Goal: Task Accomplishment & Management: Complete application form

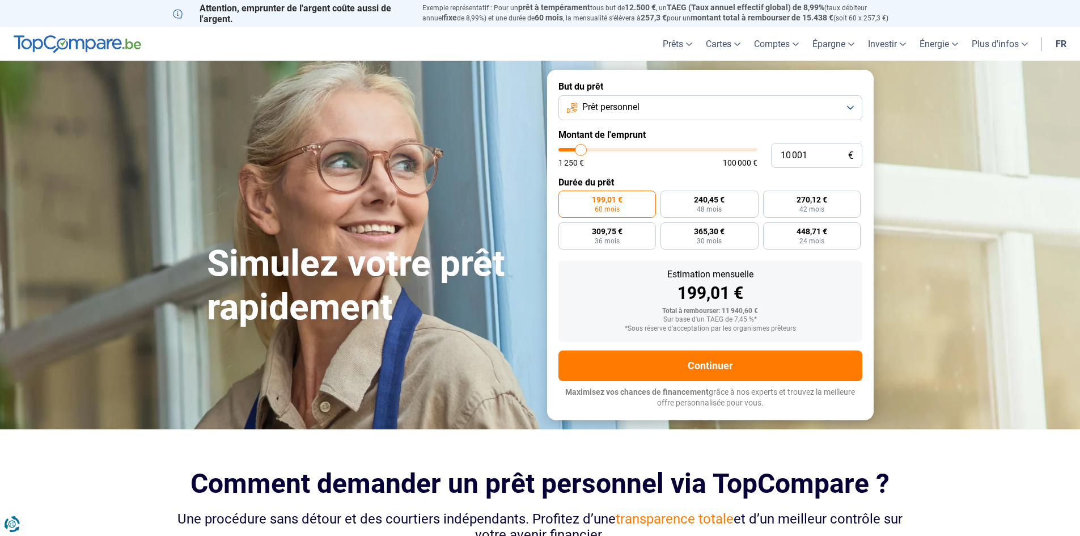
type input "1 250"
type input "1250"
type input "2 000"
type input "2000"
type input "2 750"
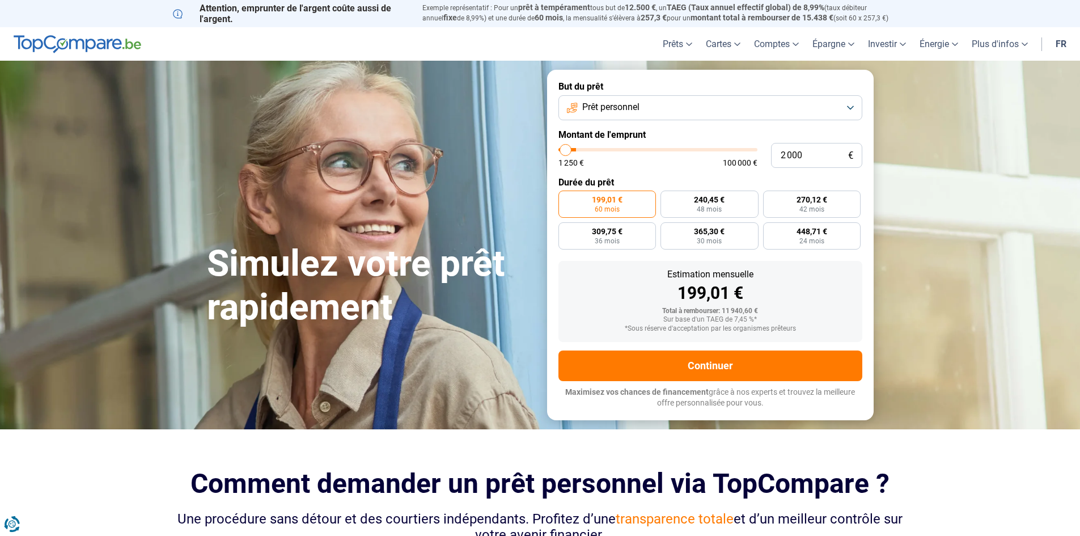
type input "2750"
type input "3 000"
type input "3000"
type input "3 500"
type input "3500"
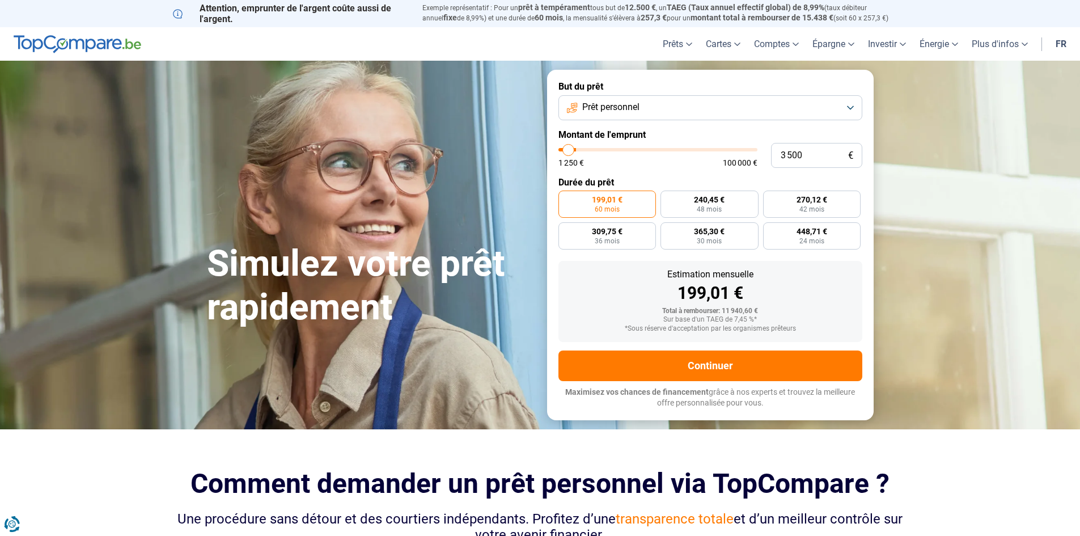
type input "3 750"
type input "3750"
type input "4 000"
type input "4000"
type input "5 250"
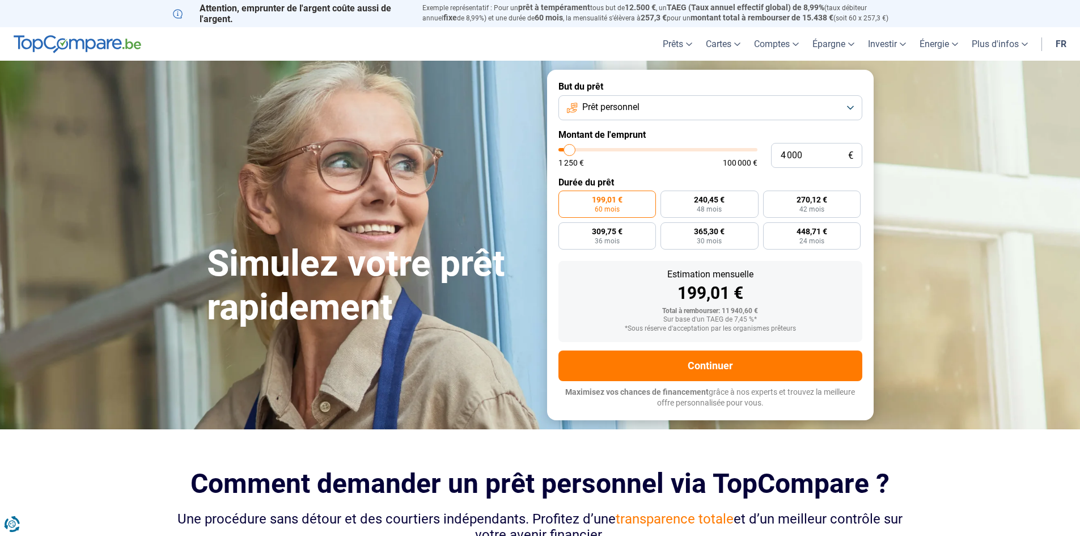
type input "5250"
type input "8 750"
type input "8750"
type input "14 500"
type input "14500"
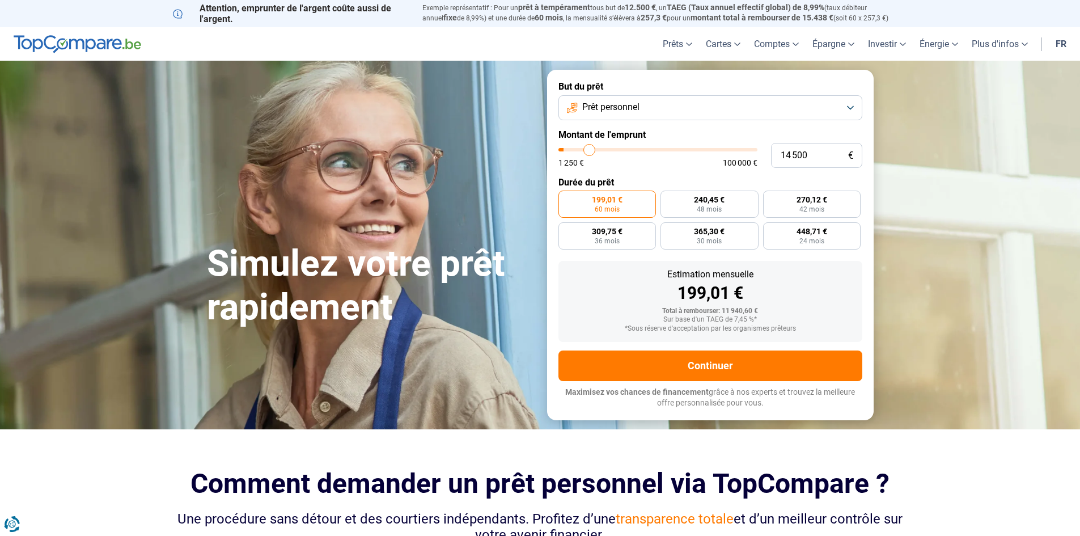
type input "21 500"
type input "21500"
type input "28 750"
type input "28750"
type input "33 500"
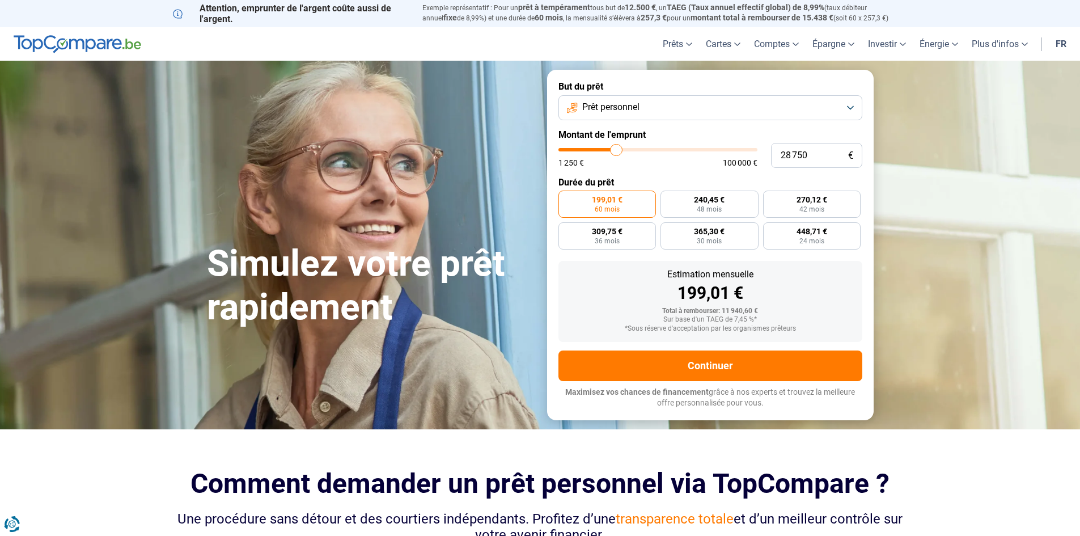
type input "33500"
type input "35 750"
type input "35750"
type input "36 500"
type input "36500"
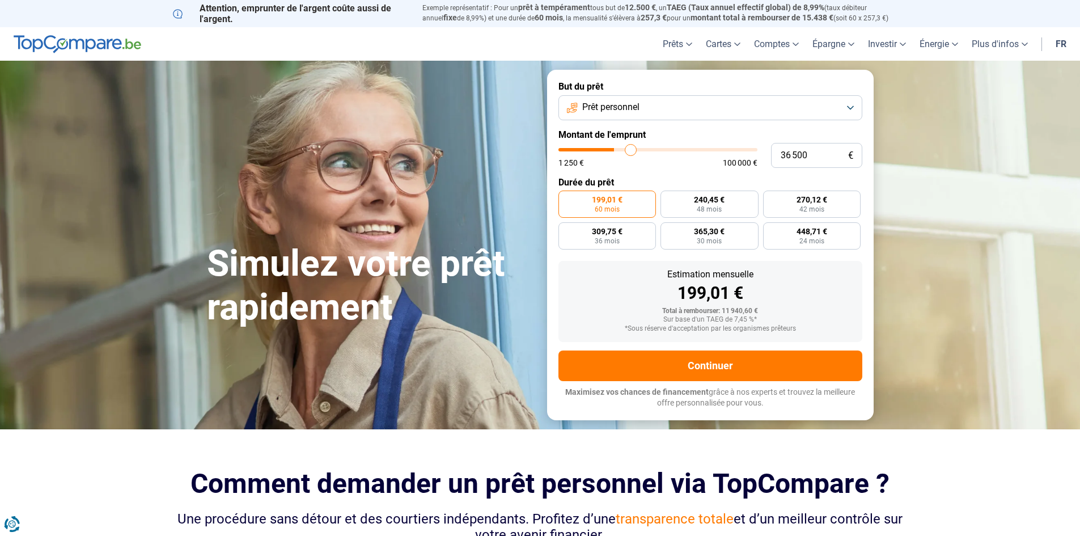
type input "36 750"
type input "36750"
type input "37 250"
type input "37250"
type input "37 750"
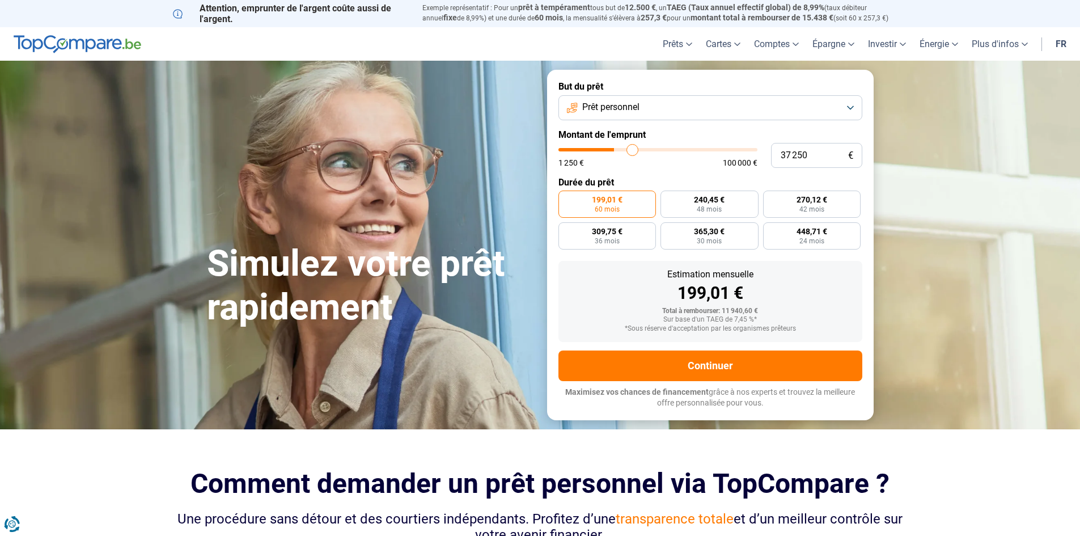
type input "37750"
type input "37 250"
type input "37250"
type input "36 500"
type input "36500"
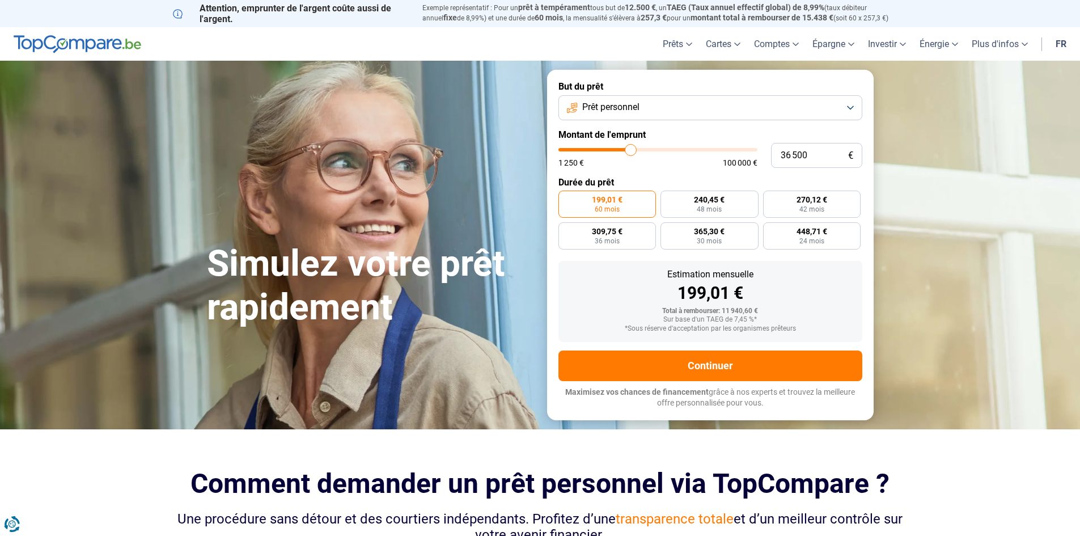
type input "35 500"
type input "35500"
type input "34 250"
type input "34250"
type input "33 250"
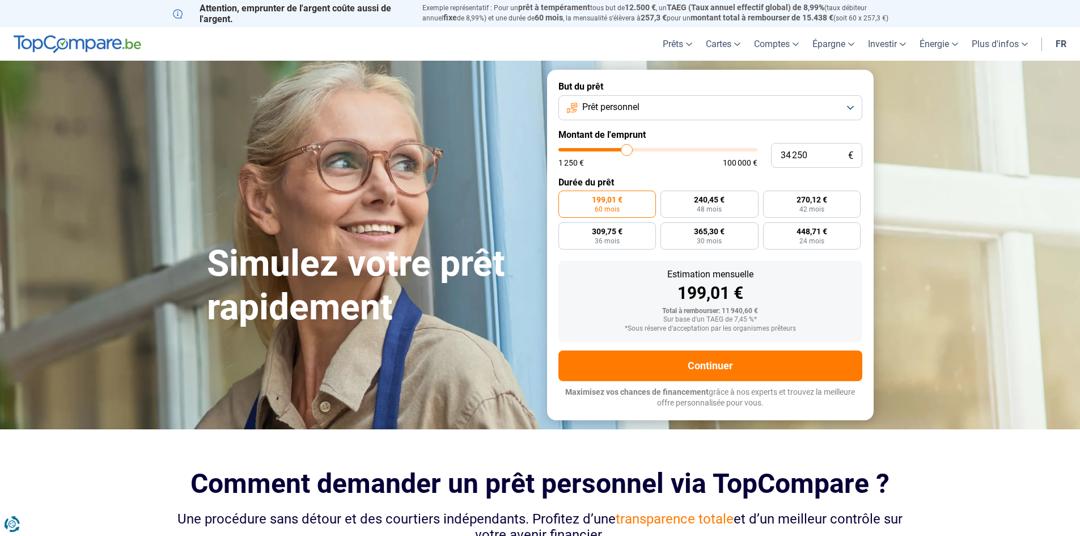
type input "33250"
type input "32 500"
type input "32500"
type input "32 250"
type input "32250"
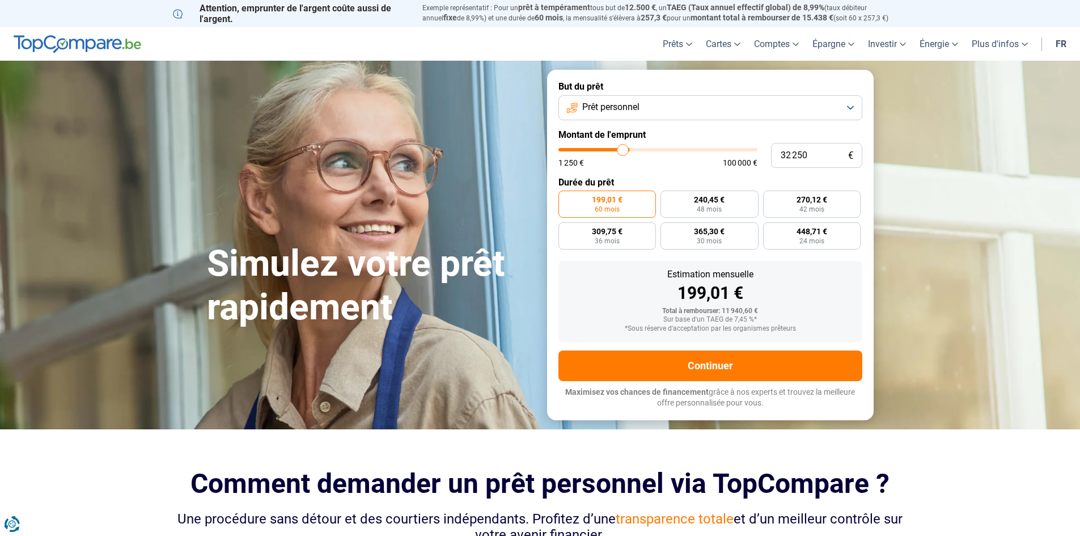
type input "32 000"
type input "32000"
type input "31 750"
type input "31750"
type input "31 000"
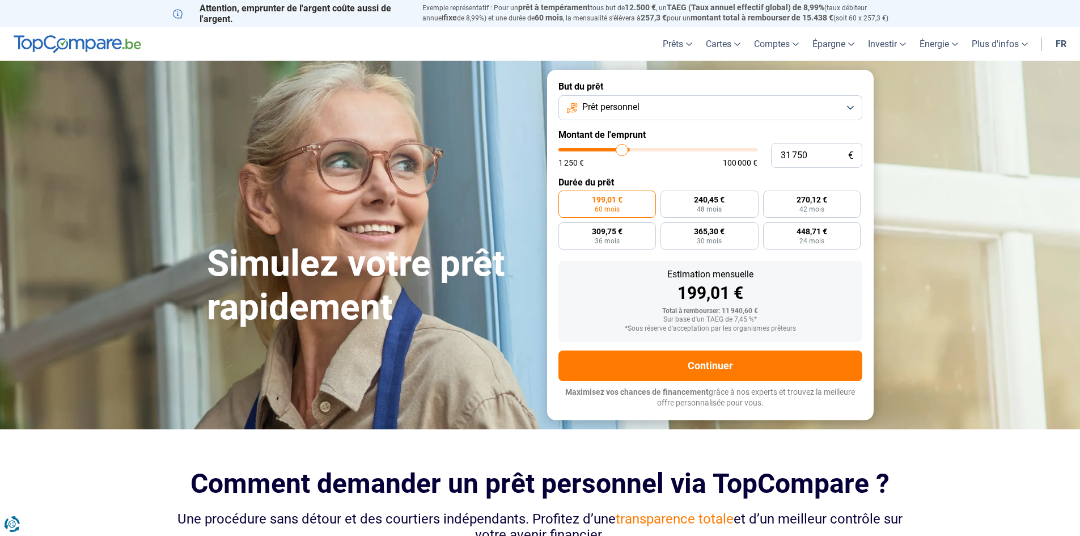
type input "31000"
type input "30 500"
type input "30500"
type input "29 500"
type input "29500"
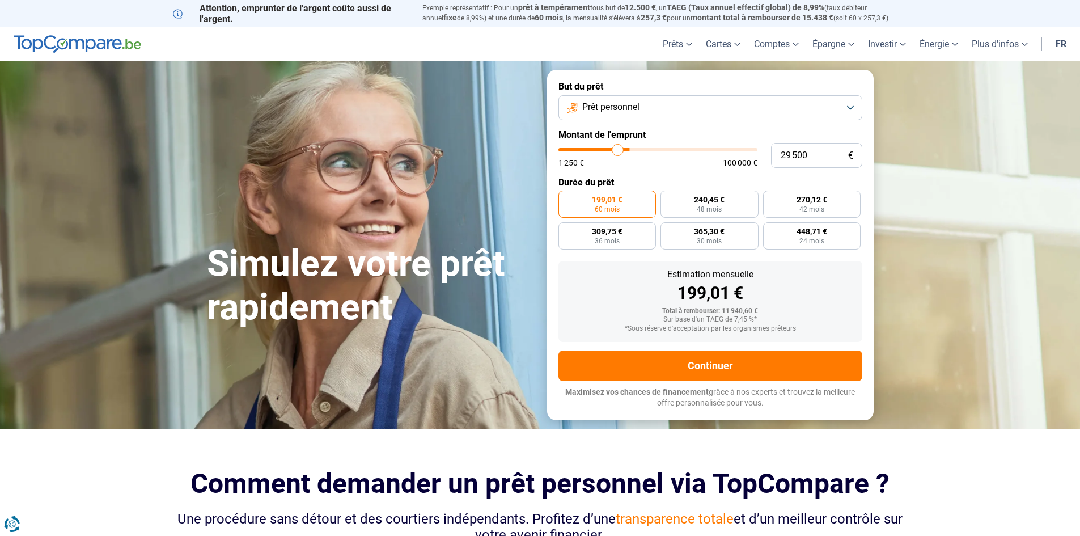
type input "29 250"
type input "29250"
type input "29 000"
type input "29000"
type input "28 750"
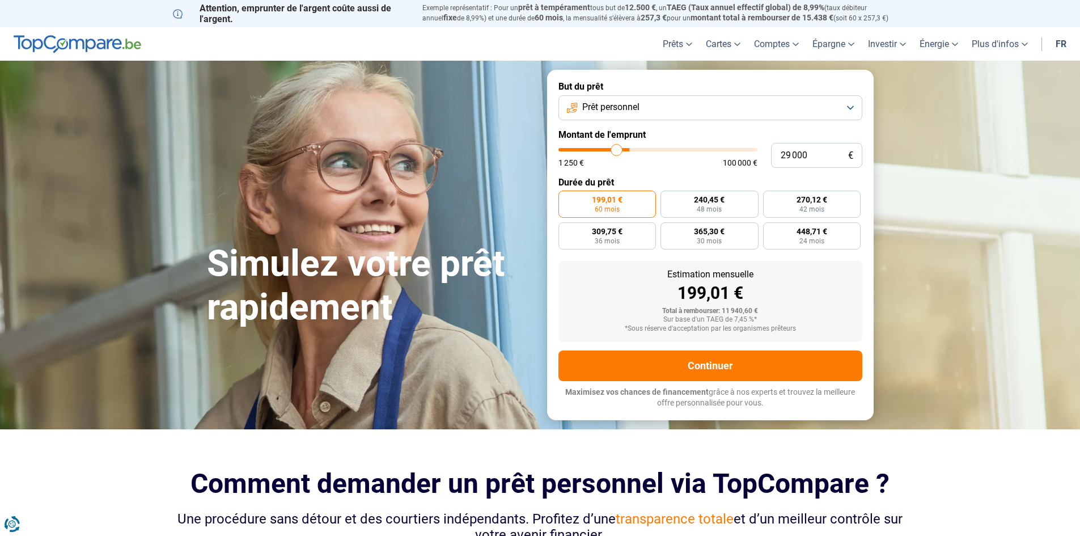
type input "28750"
type input "28 250"
type input "28250"
type input "28 000"
type input "28000"
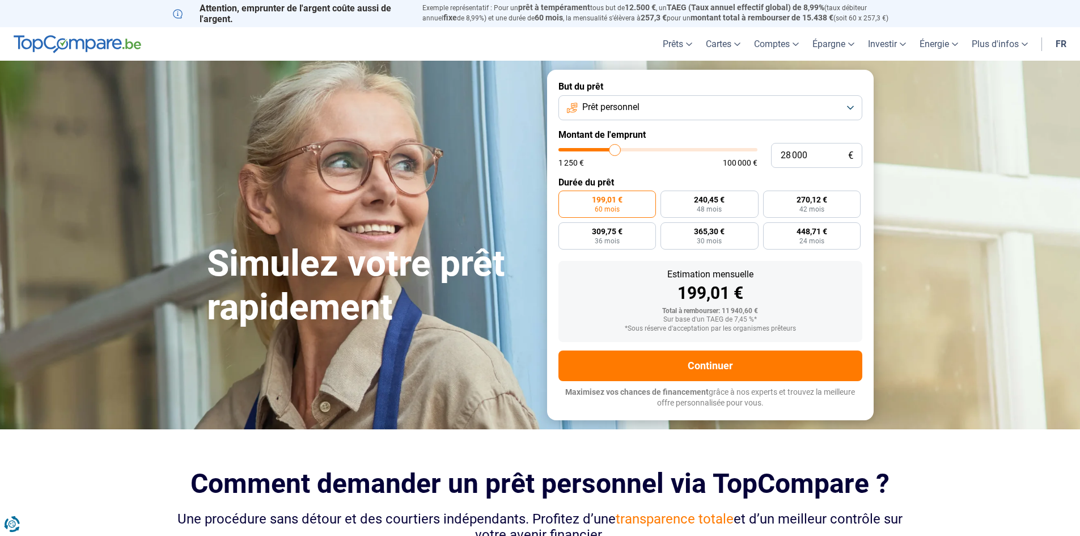
type input "27 750"
type input "27750"
type input "27 500"
type input "27500"
type input "27 250"
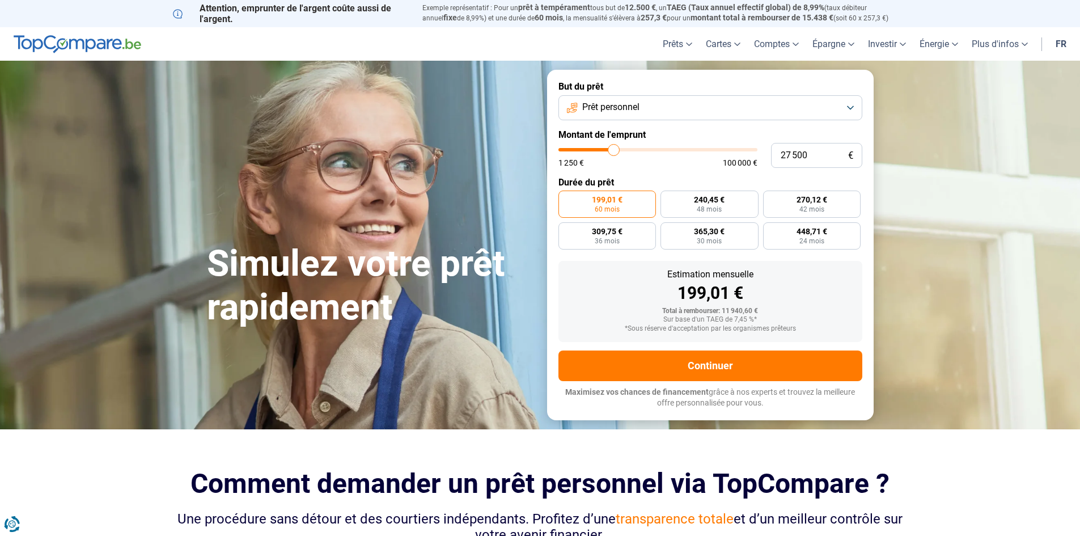
type input "27250"
type input "26 750"
type input "26750"
type input "26 500"
type input "26500"
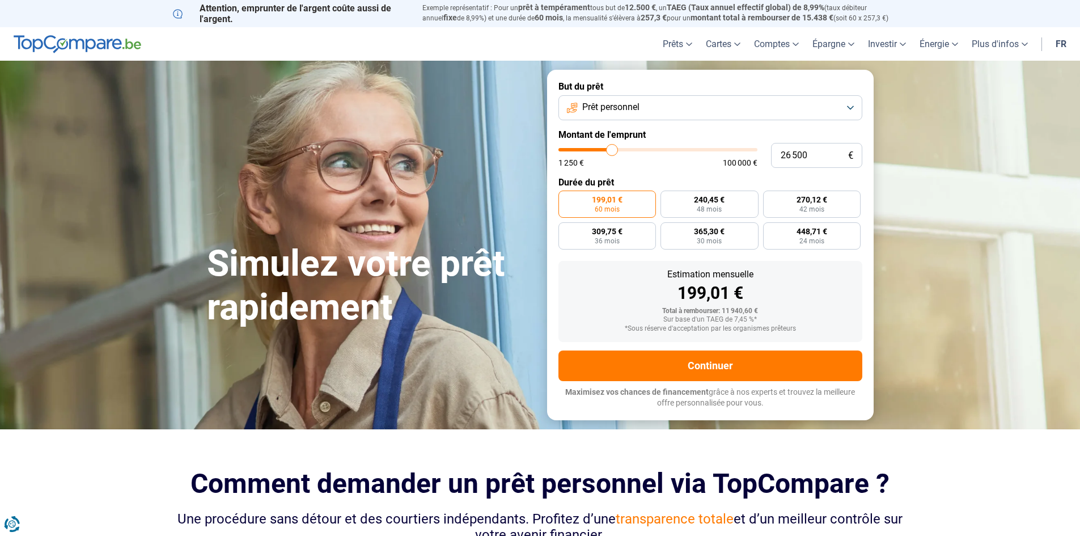
type input "26 250"
type input "26250"
type input "26 000"
type input "26000"
type input "25 750"
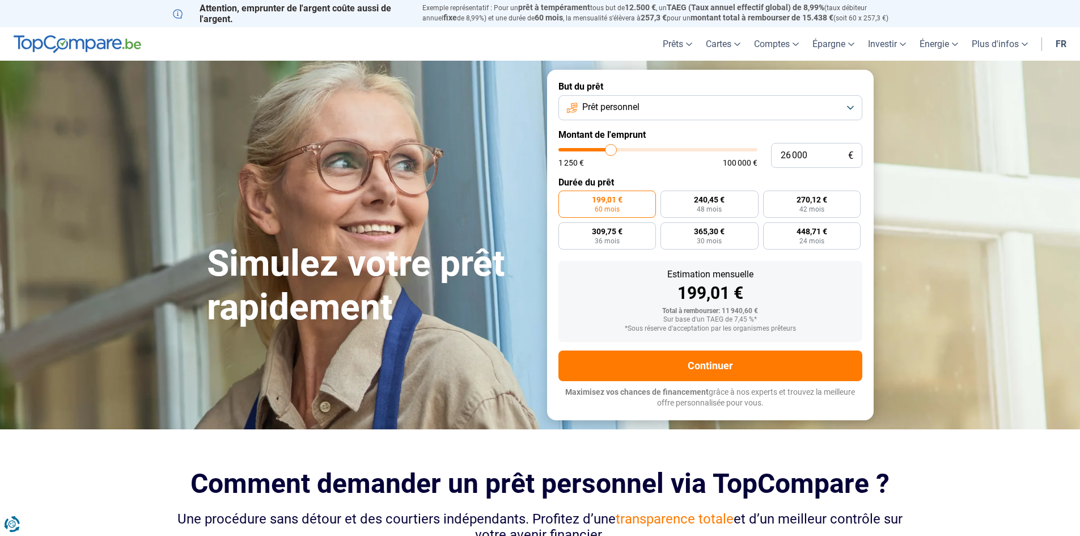
type input "25750"
type input "25 250"
type input "25250"
type input "25 000"
type input "25000"
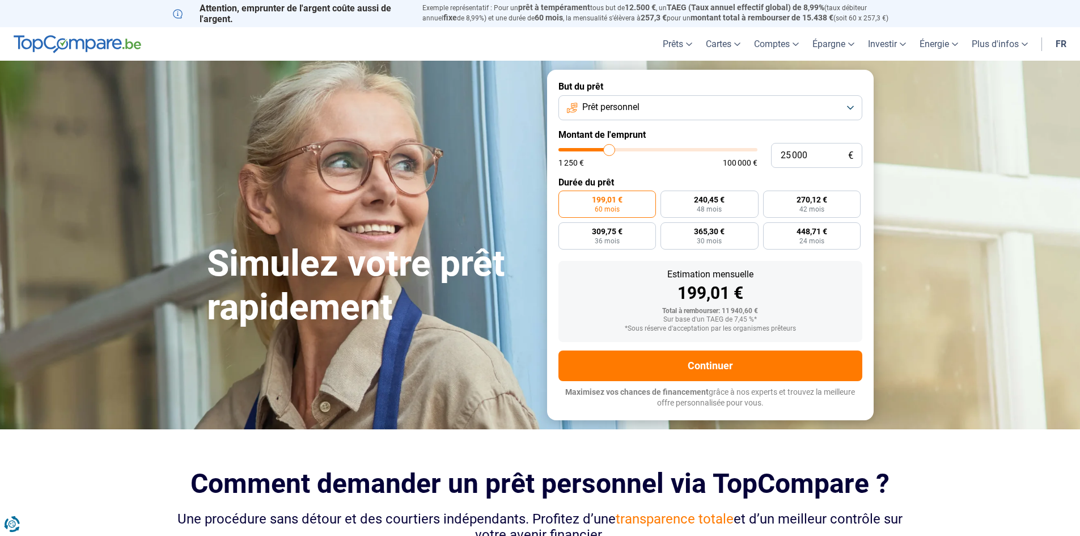
type input "24 750"
type input "24750"
type input "24 500"
type input "24500"
type input "24 250"
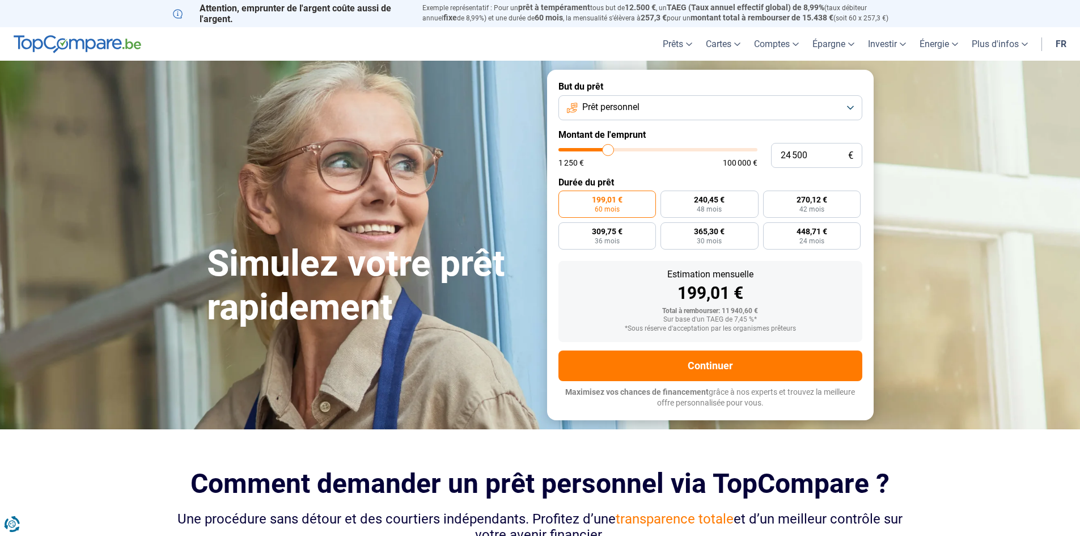
type input "24250"
type input "23 750"
type input "23750"
type input "23 500"
drag, startPoint x: 558, startPoint y: 150, endPoint x: 607, endPoint y: 151, distance: 48.8
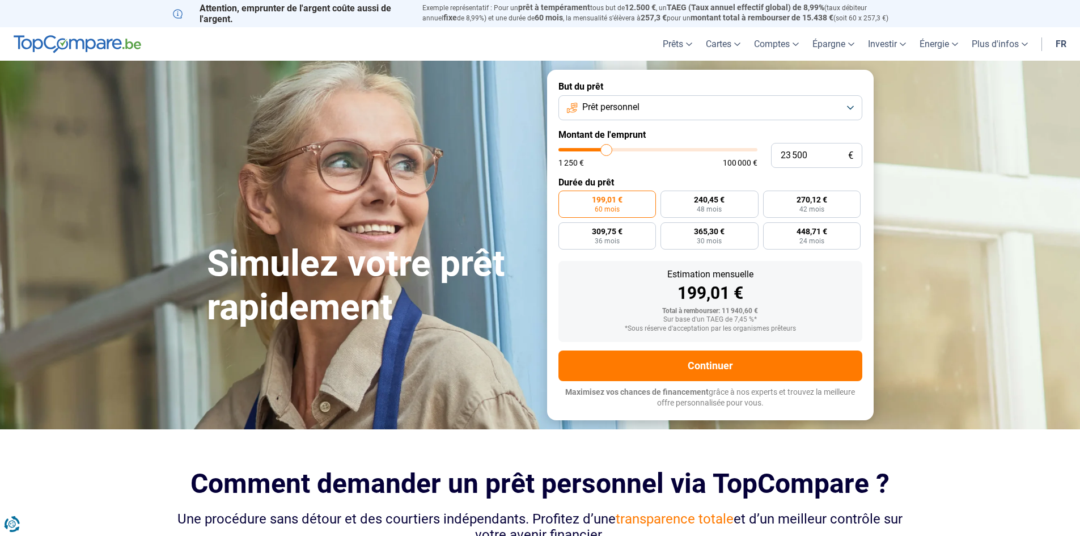
type input "23500"
click at [607, 151] on input "range" at bounding box center [657, 149] width 199 height 3
radio input "false"
type input "21 750"
type input "21750"
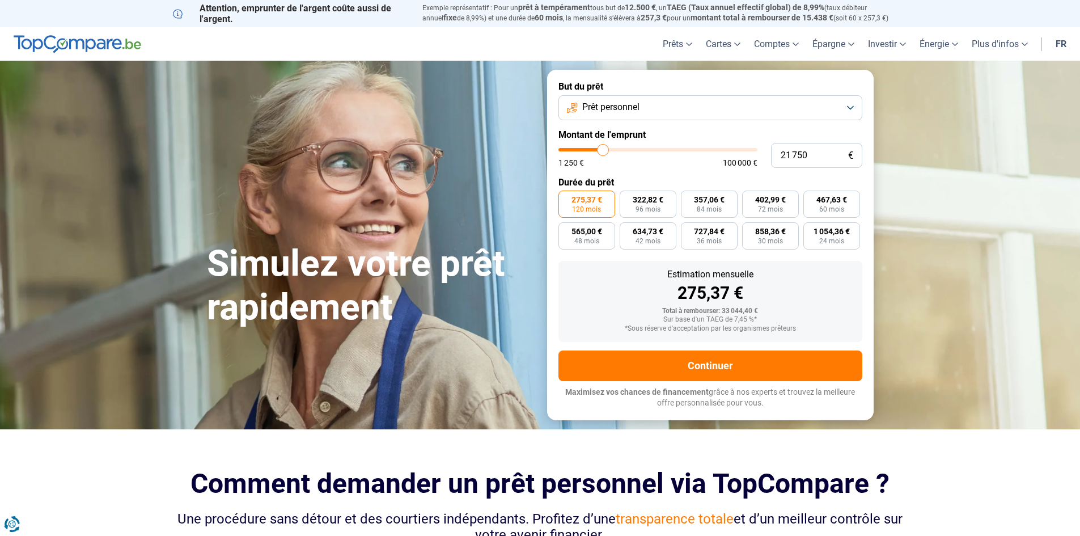
type input "21 500"
type input "21500"
type input "21 250"
type input "21250"
type input "20 750"
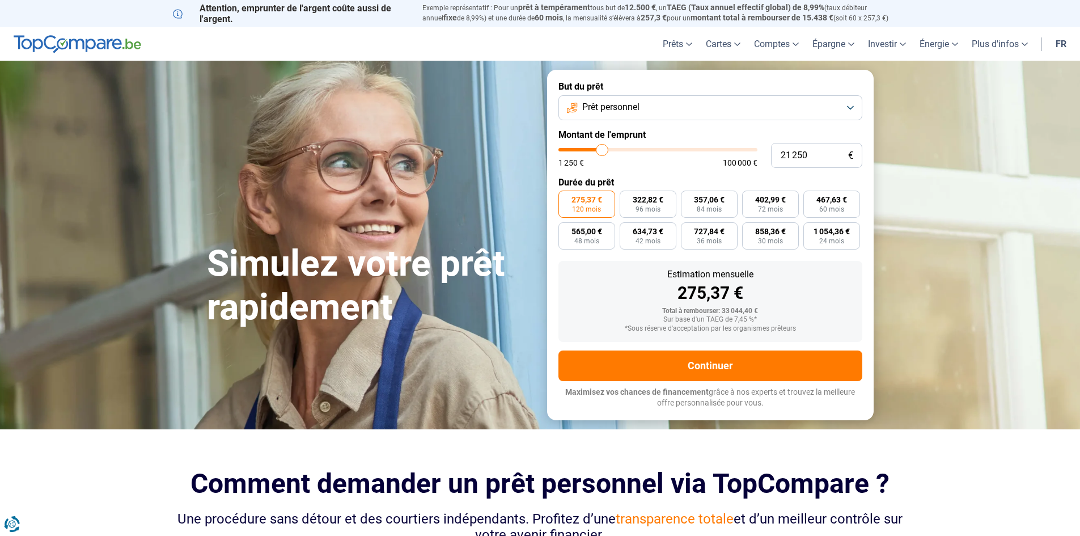
type input "20750"
type input "20 250"
type input "20250"
click at [600, 148] on input "range" at bounding box center [657, 149] width 199 height 3
click at [641, 104] on button "Prêt personnel" at bounding box center [710, 107] width 304 height 25
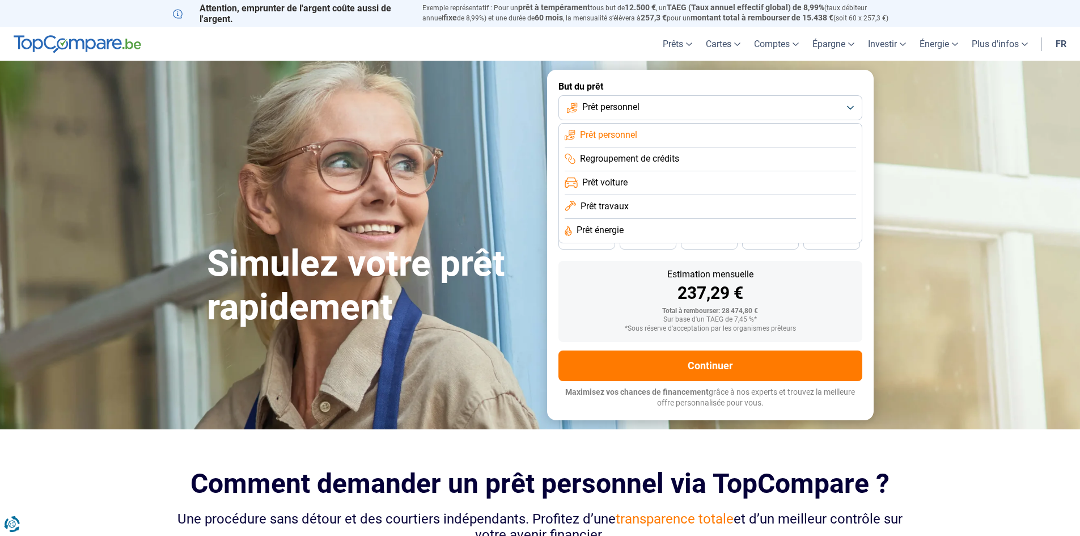
click at [662, 105] on button "Prêt personnel" at bounding box center [710, 107] width 304 height 25
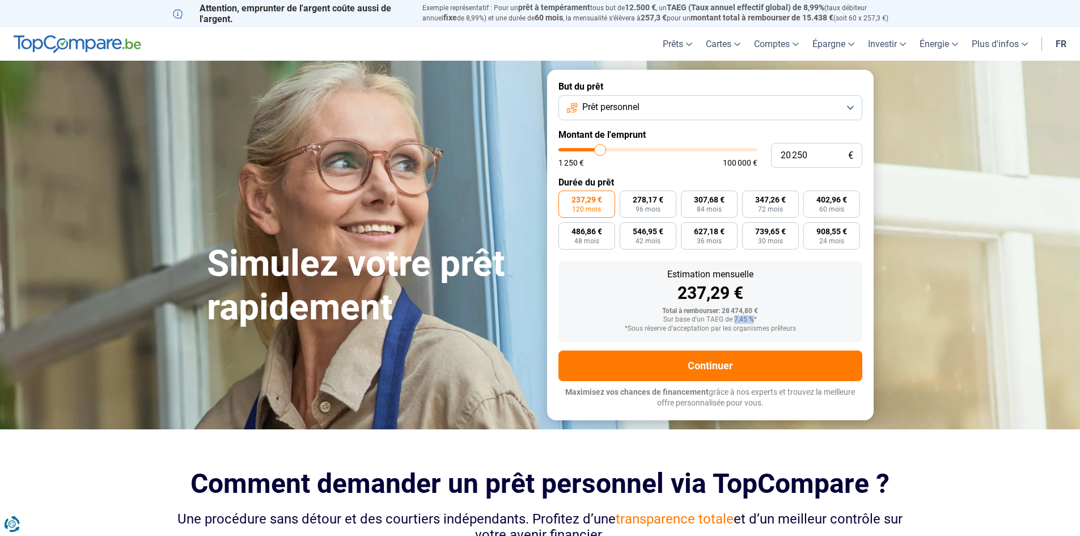
drag, startPoint x: 751, startPoint y: 319, endPoint x: 731, endPoint y: 318, distance: 19.8
click at [732, 318] on div "Sur base d'un TAEG de 7,45 %*" at bounding box center [710, 320] width 286 height 8
click at [634, 112] on span "Prêt personnel" at bounding box center [610, 107] width 57 height 12
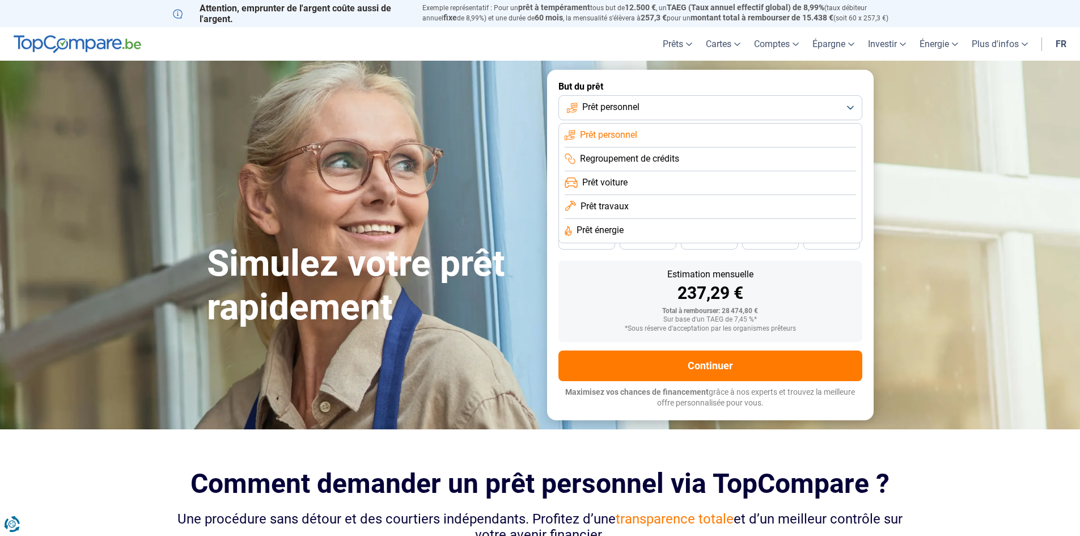
click at [629, 181] on li "Prêt voiture" at bounding box center [710, 183] width 291 height 24
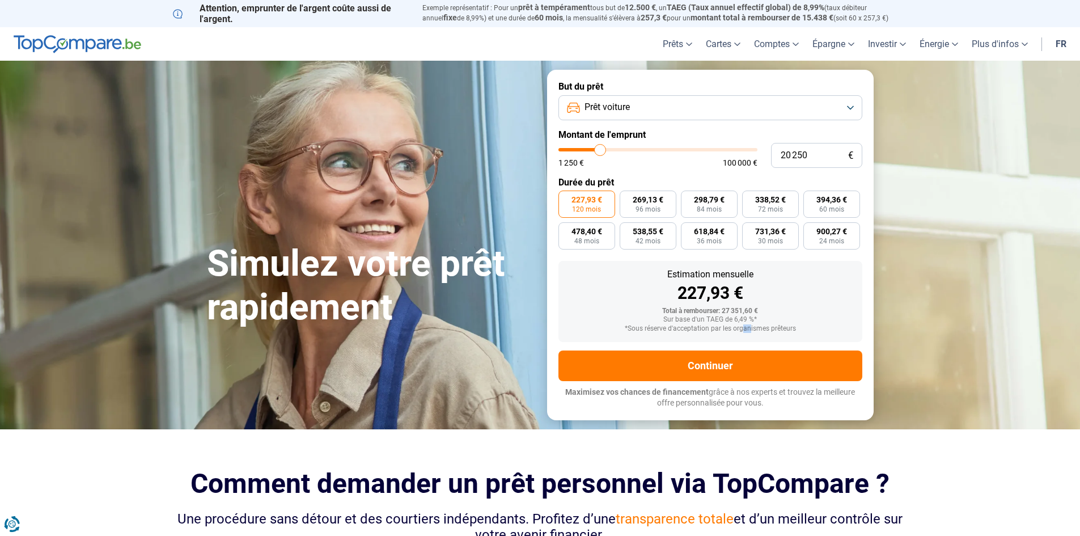
drag, startPoint x: 749, startPoint y: 326, endPoint x: 737, endPoint y: 325, distance: 12.0
click at [737, 325] on div "*Sous réserve d'acceptation par les organismes prêteurs" at bounding box center [710, 329] width 286 height 8
click at [635, 104] on button "Prêt voiture" at bounding box center [710, 107] width 304 height 25
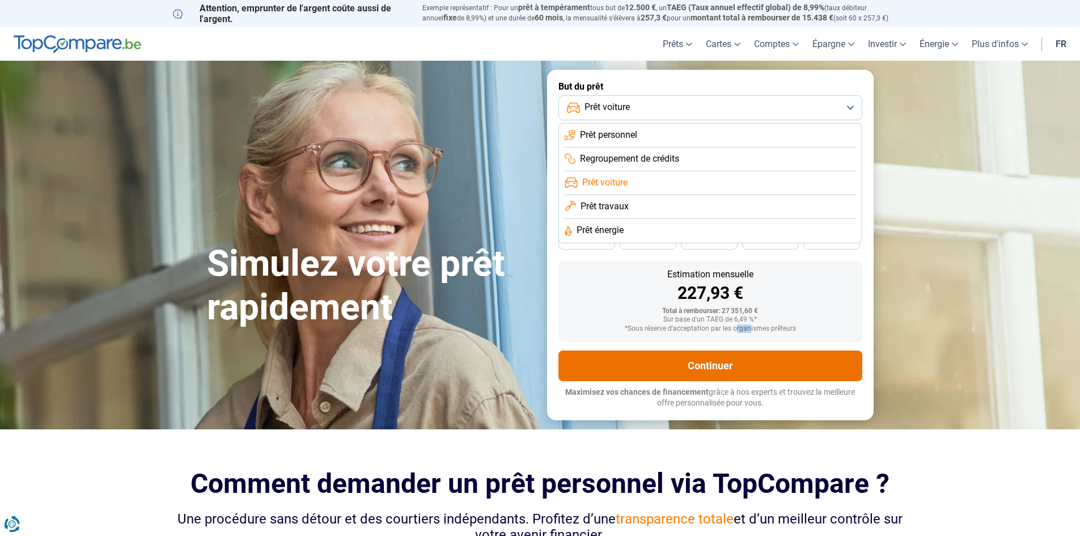
click at [679, 362] on button "Continuer" at bounding box center [710, 365] width 304 height 31
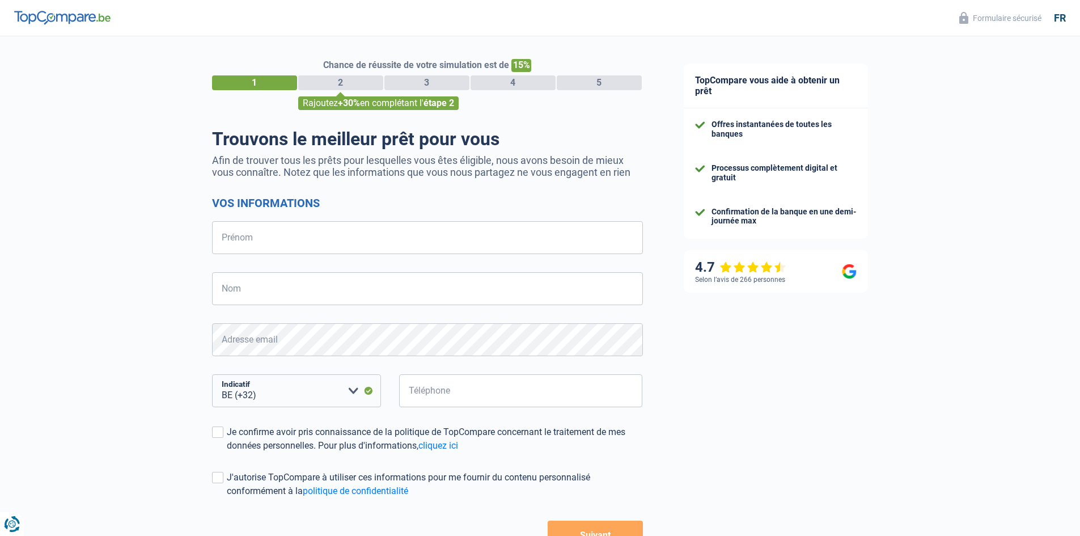
select select "32"
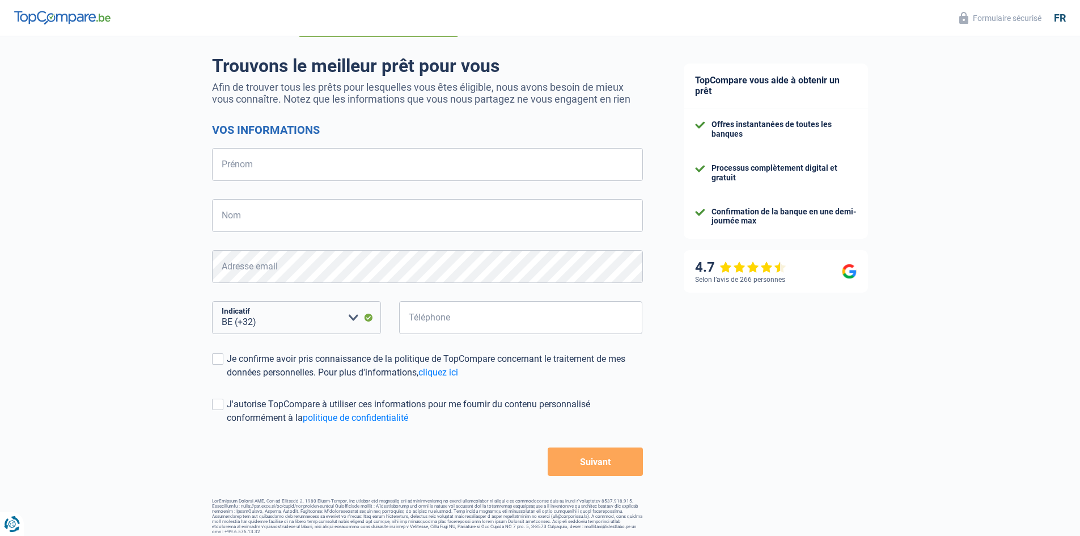
scroll to position [80, 0]
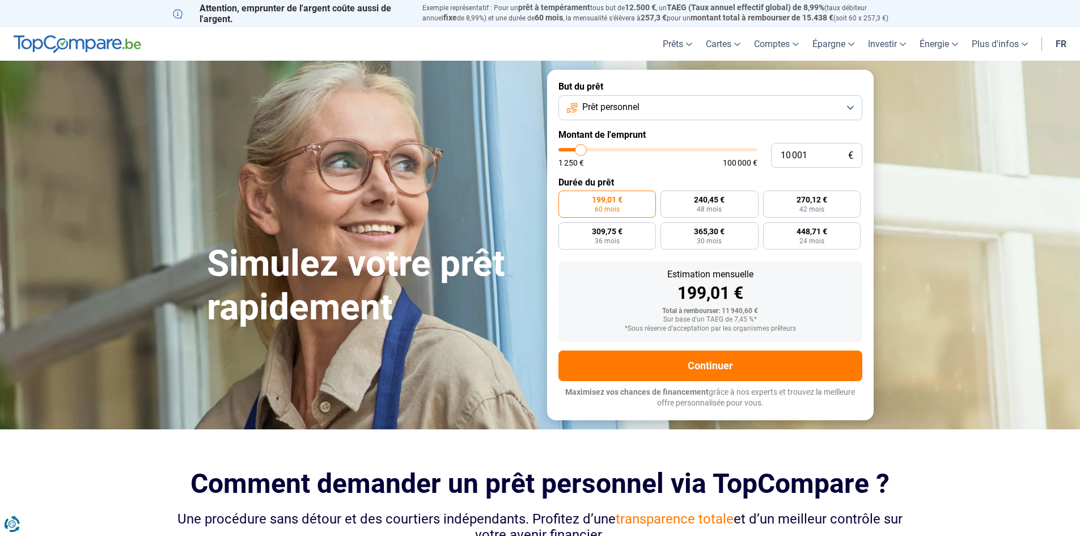
click at [624, 104] on span "Prêt personnel" at bounding box center [610, 107] width 57 height 12
